Goal: Task Accomplishment & Management: Complete application form

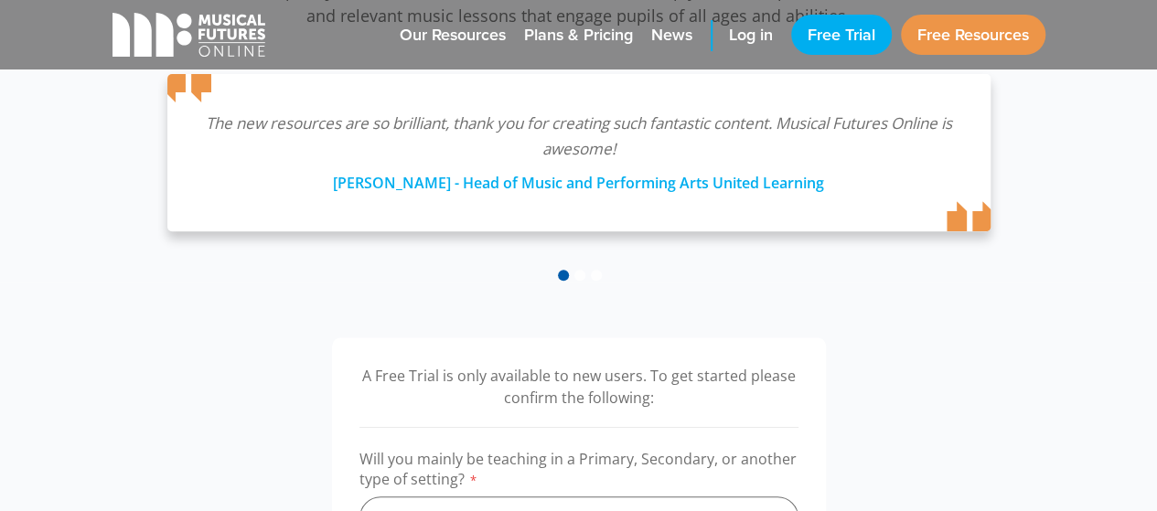
scroll to position [616, 0]
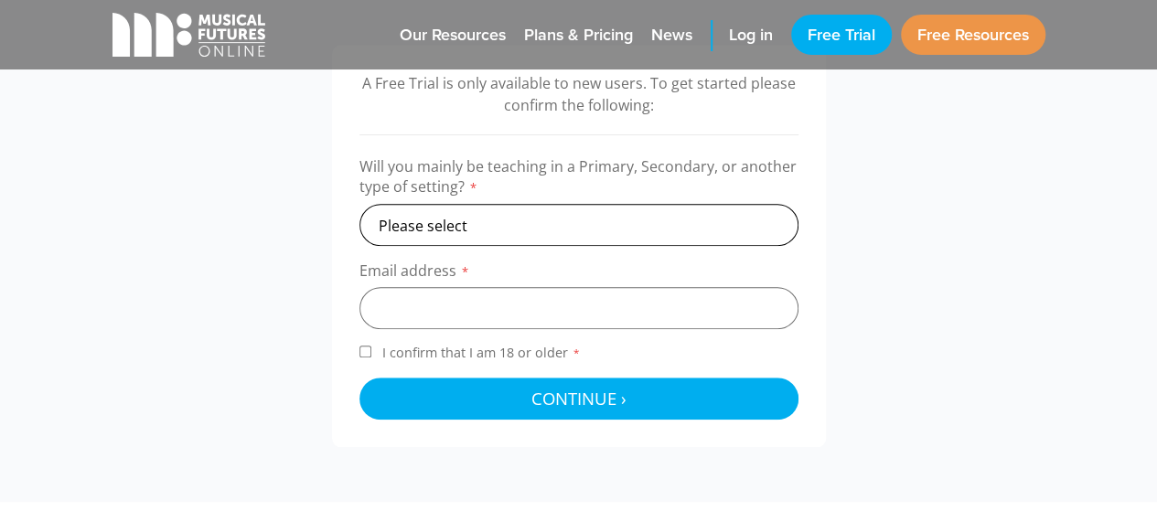
click at [501, 221] on select "Please select Primary Secondary Other" at bounding box center [578, 225] width 439 height 42
select select "secondary"
click at [359, 204] on select "Please select Primary Secondary Other" at bounding box center [578, 225] width 439 height 42
click at [463, 310] on input "email" at bounding box center [578, 308] width 439 height 42
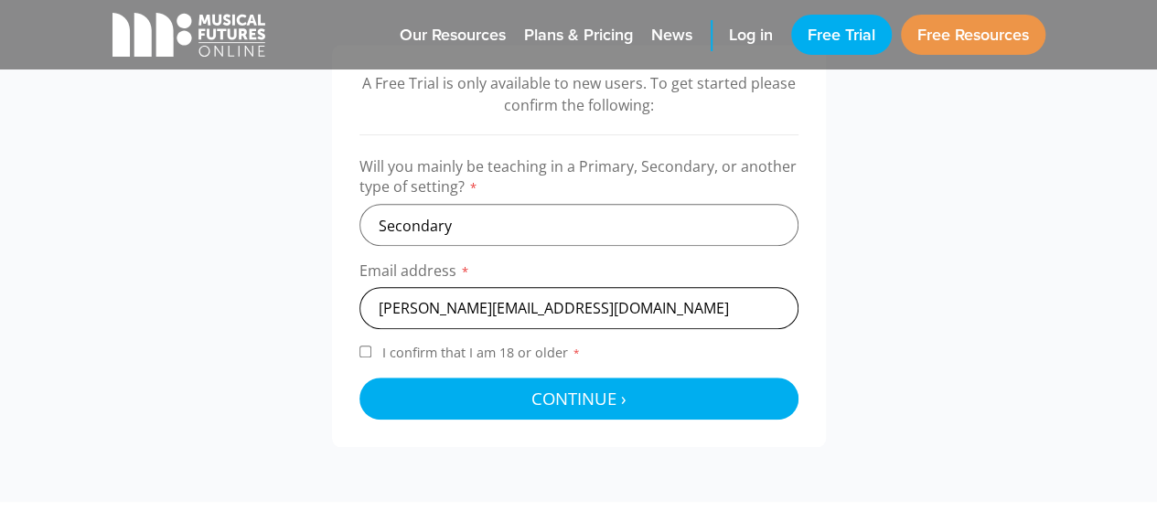
type input "[PERSON_NAME][EMAIL_ADDRESS][DOMAIN_NAME]"
click at [362, 354] on input "I confirm that I am 18 or older *" at bounding box center [365, 352] width 12 height 12
checkbox input "true"
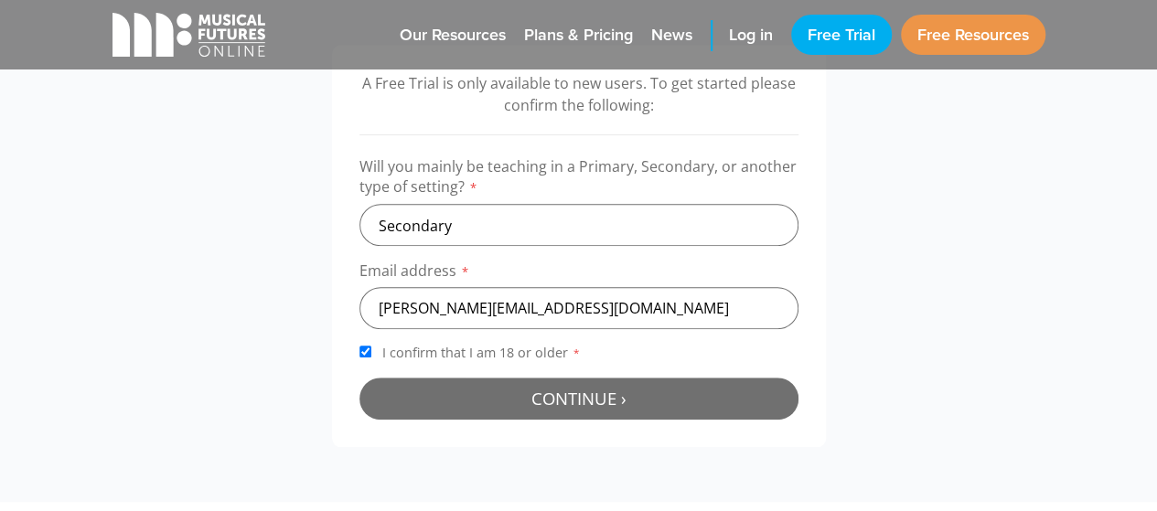
click at [614, 401] on span "Continue ›" at bounding box center [578, 398] width 95 height 23
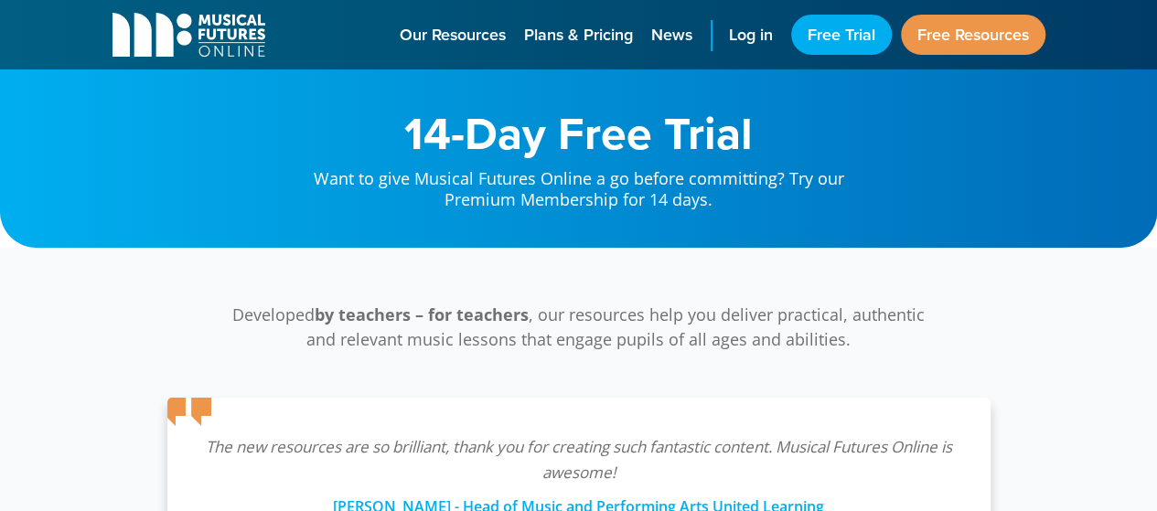
scroll to position [587, 0]
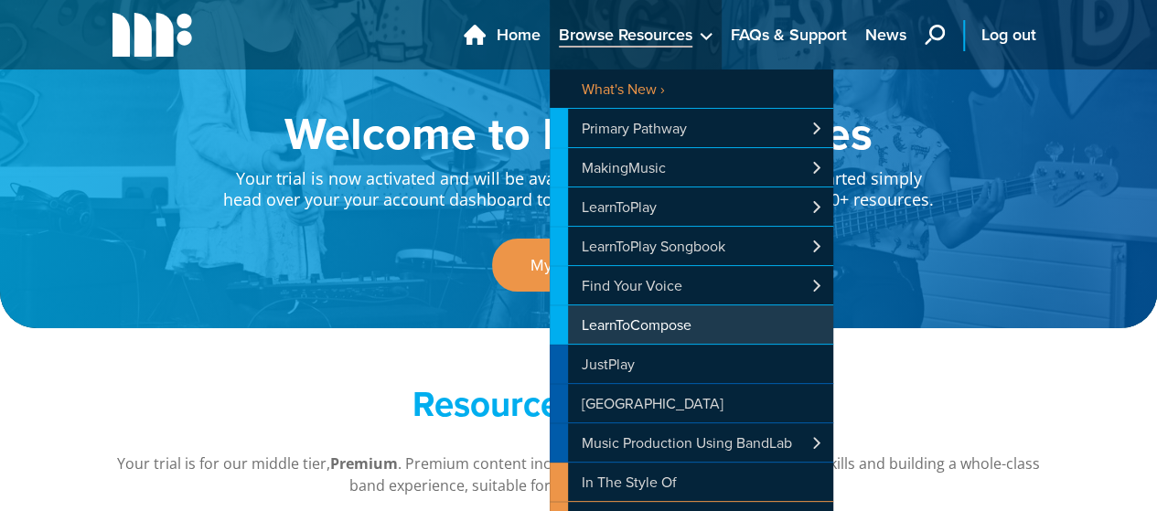
click at [700, 316] on link "LearnToCompose" at bounding box center [691, 324] width 283 height 38
